Goal: Task Accomplishment & Management: Manage account settings

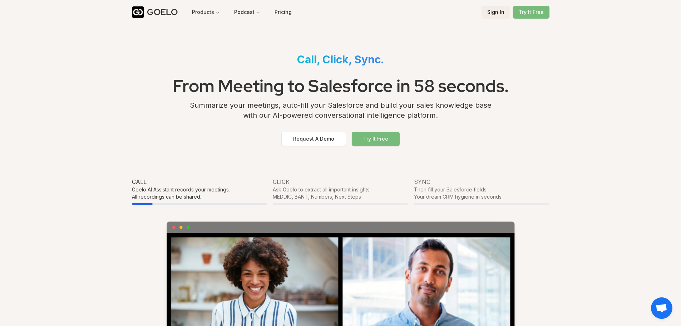
click at [493, 9] on button "Sign In" at bounding box center [496, 12] width 29 height 13
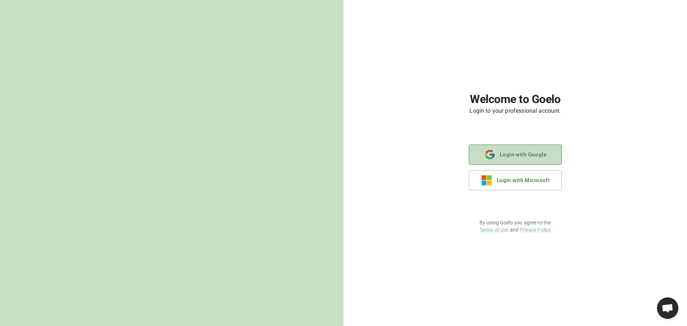
click at [518, 161] on button "Login with Google" at bounding box center [515, 155] width 93 height 20
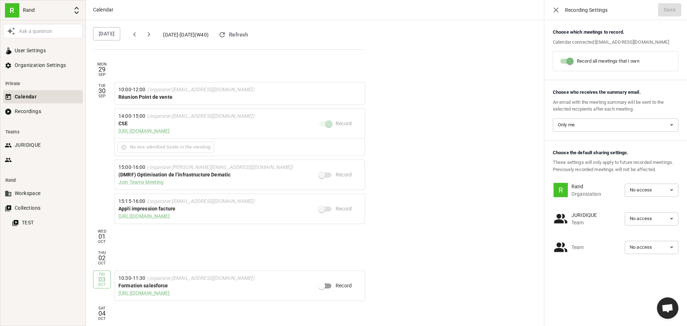
scroll to position [21, 0]
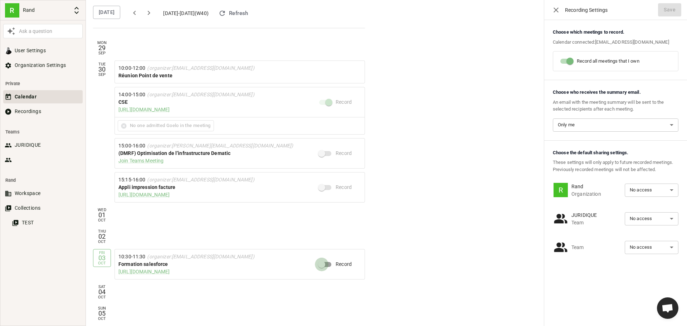
click at [329, 268] on input "Record" at bounding box center [321, 265] width 41 height 14
checkbox input "true"
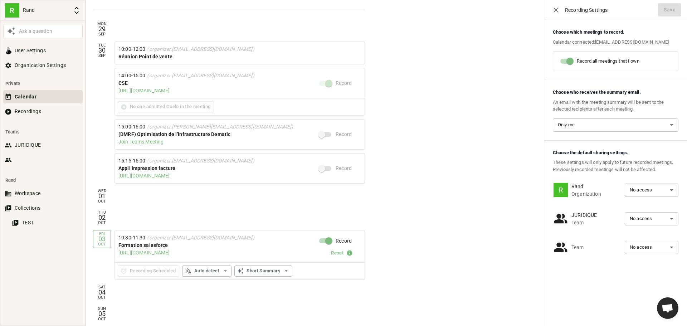
scroll to position [41, 0]
click at [550, 10] on button "button" at bounding box center [556, 10] width 12 height 12
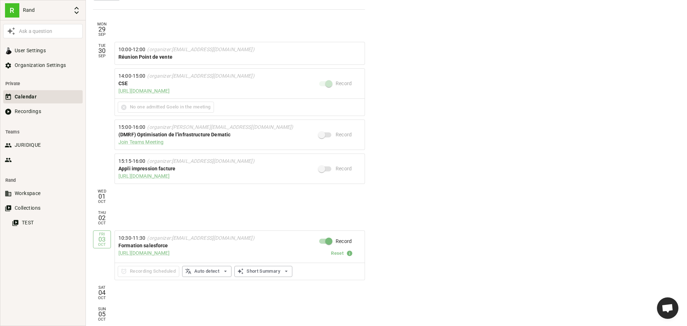
scroll to position [41, 0]
